Goal: Information Seeking & Learning: Check status

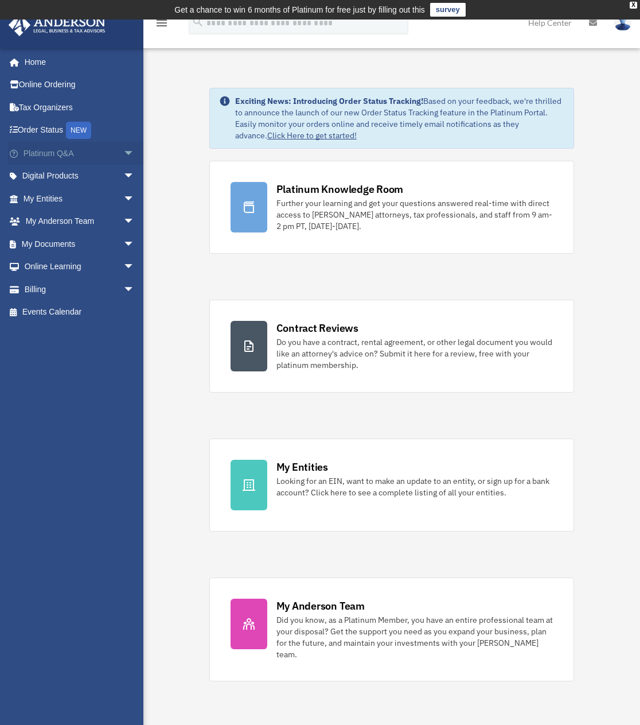
click at [59, 157] on link "Platinum Q&A arrow_drop_down" at bounding box center [80, 153] width 144 height 23
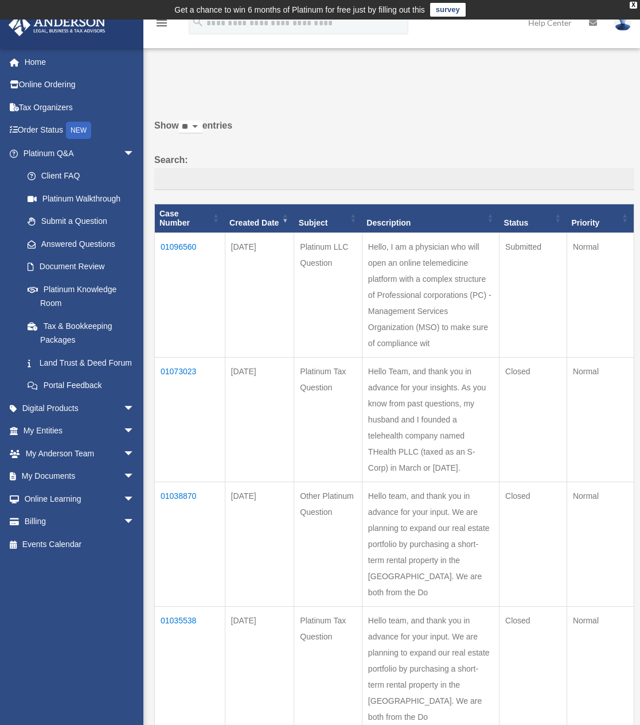
click at [180, 236] on td "01096560" at bounding box center [190, 295] width 71 height 125
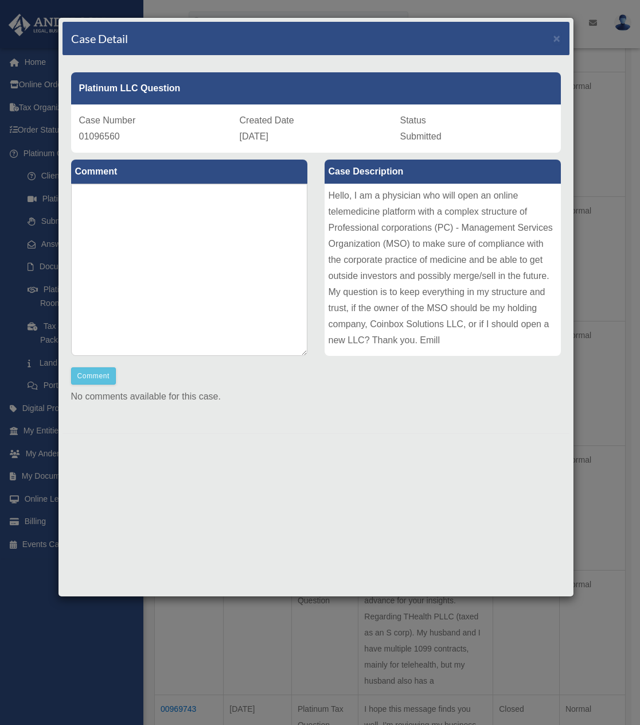
scroll to position [286, 0]
drag, startPoint x: 394, startPoint y: 143, endPoint x: 531, endPoint y: 146, distance: 137.2
click at [527, 147] on div "Case Number 01096560 Created Date [DATE] Status Submitted" at bounding box center [316, 128] width 490 height 48
click at [531, 146] on div "Case Number 01096560 Created Date [DATE] Status Submitted" at bounding box center [316, 128] width 490 height 48
drag, startPoint x: 328, startPoint y: 150, endPoint x: 460, endPoint y: 145, distance: 131.5
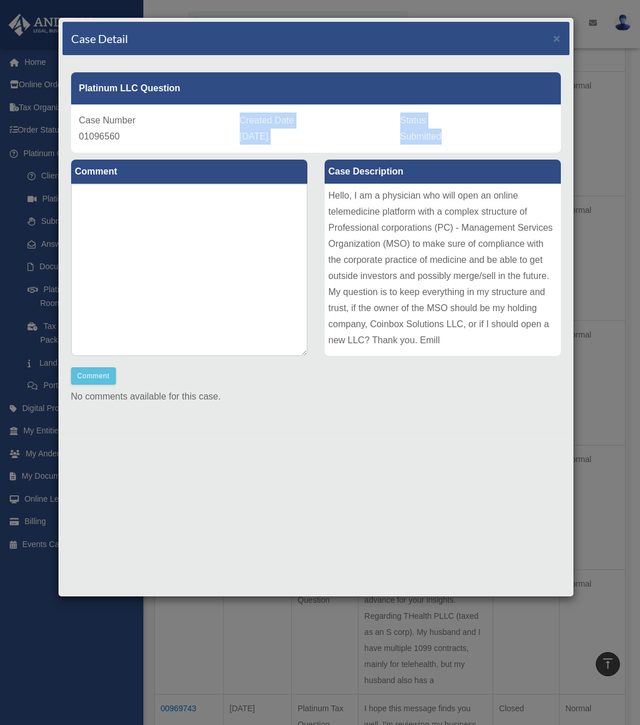
click at [455, 149] on div "Case Number 01096560 Created Date [DATE] Status Submitted" at bounding box center [316, 128] width 490 height 48
click at [471, 140] on div "Status Submitted" at bounding box center [477, 128] width 153 height 32
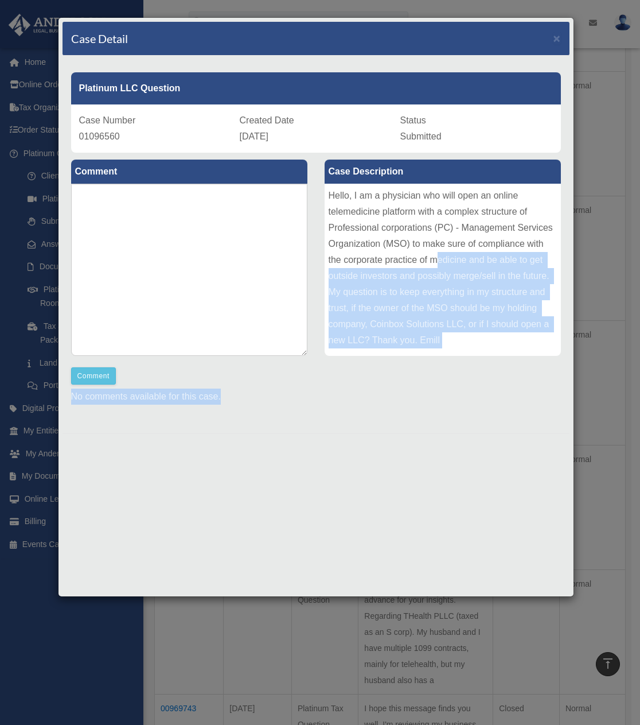
drag, startPoint x: 438, startPoint y: 285, endPoint x: 427, endPoint y: 424, distance: 139.4
click at [429, 420] on div "Comment Comment Case Description" at bounding box center [316, 289] width 507 height 272
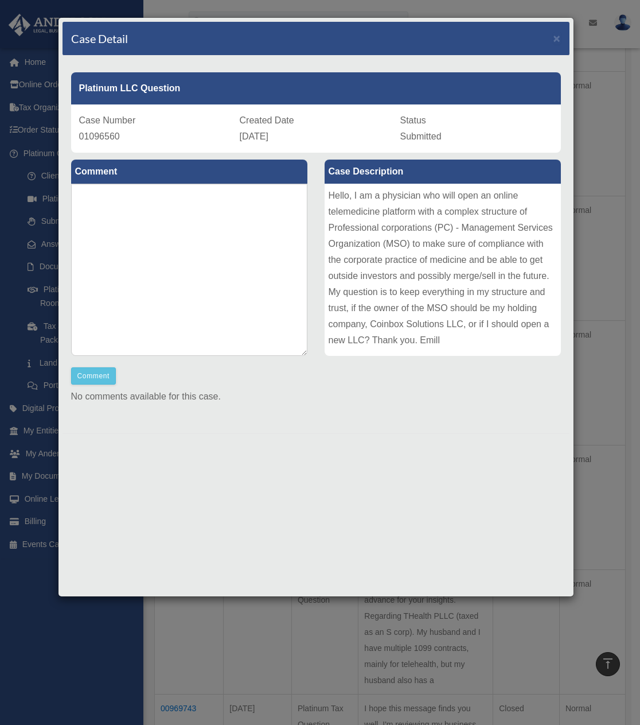
drag, startPoint x: 423, startPoint y: 426, endPoint x: 399, endPoint y: 415, distance: 25.9
click at [422, 426] on div "Platinum LLC Question Case Number 01096560 Created Date [DATE] Status Submitted…" at bounding box center [316, 245] width 507 height 378
drag, startPoint x: 165, startPoint y: 401, endPoint x: 245, endPoint y: 396, distance: 79.9
click at [243, 401] on p "No comments available for this case." at bounding box center [316, 397] width 490 height 16
click at [266, 317] on textarea at bounding box center [189, 270] width 236 height 172
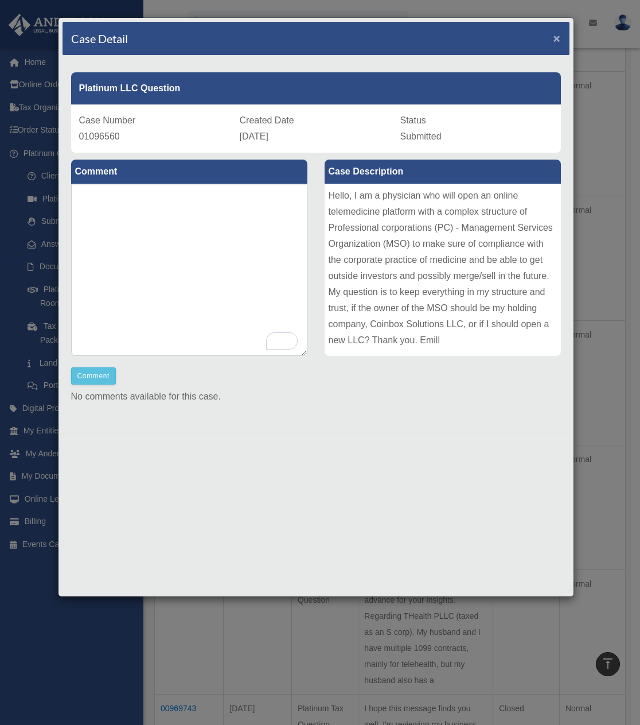
click at [561, 38] on span "×" at bounding box center [557, 38] width 7 height 13
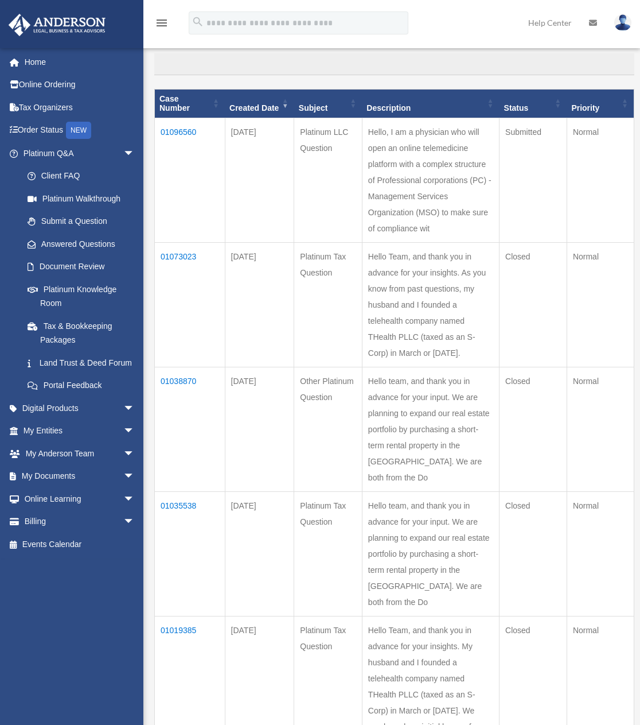
scroll to position [115, 0]
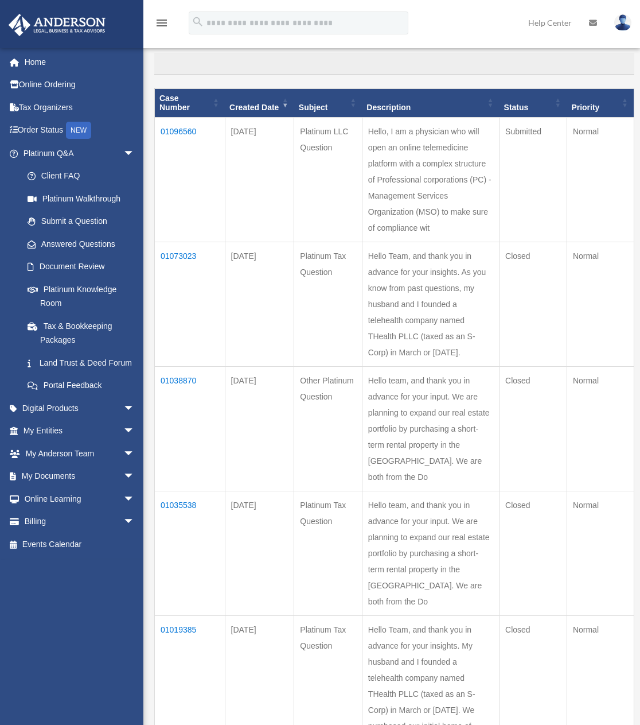
click at [178, 451] on td "01038870" at bounding box center [190, 429] width 71 height 125
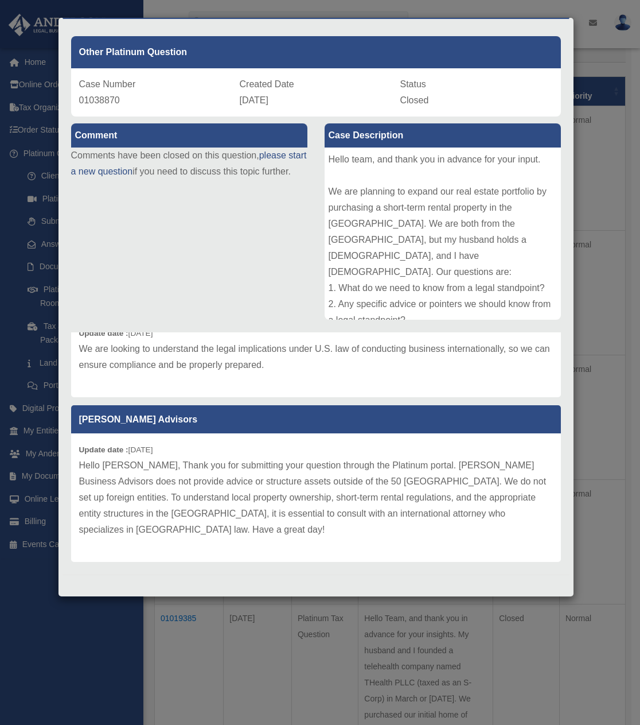
scroll to position [127, 0]
drag, startPoint x: 168, startPoint y: 512, endPoint x: 300, endPoint y: 514, distance: 132.0
click at [290, 515] on p "Hello [PERSON_NAME], Thank you for submitting your question through the Platinu…" at bounding box center [316, 497] width 474 height 80
click at [314, 512] on p "Hello [PERSON_NAME], Thank you for submitting your question through the Platinu…" at bounding box center [316, 497] width 474 height 80
drag, startPoint x: 350, startPoint y: 514, endPoint x: 471, endPoint y: 515, distance: 120.5
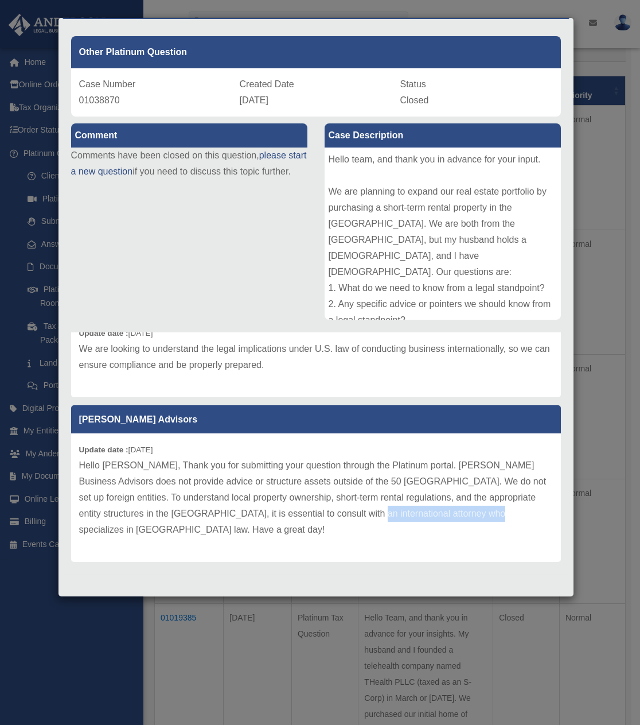
click at [457, 519] on p "Hello [PERSON_NAME], Thank you for submitting your question through the Platinu…" at bounding box center [316, 497] width 474 height 80
click at [471, 515] on p "Hello [PERSON_NAME], Thank you for submitting your question through the Platinu…" at bounding box center [316, 497] width 474 height 80
click at [608, 354] on div "Case Detail × Other Platinum Question Case Number 01038870 Created Date [DATE] …" at bounding box center [320, 362] width 640 height 725
